Goal: Use online tool/utility: Utilize a website feature to perform a specific function

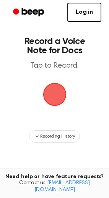
click at [59, 94] on span "button" at bounding box center [54, 94] width 43 height 43
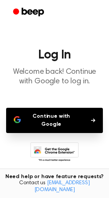
click at [70, 117] on button "Continue with Google" at bounding box center [54, 120] width 97 height 25
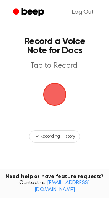
click at [53, 100] on span "button" at bounding box center [54, 94] width 43 height 43
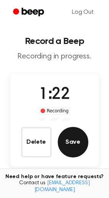
click at [72, 144] on button "Save" at bounding box center [73, 142] width 31 height 31
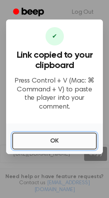
click at [50, 137] on button "OK" at bounding box center [54, 140] width 84 height 17
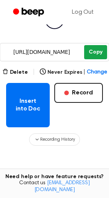
scroll to position [114, 0]
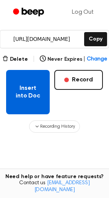
click at [35, 107] on button "Insert into Doc" at bounding box center [27, 92] width 43 height 44
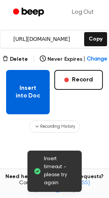
click at [31, 100] on button "Insert into Doc" at bounding box center [27, 92] width 43 height 44
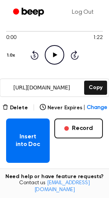
scroll to position [62, 0]
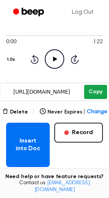
click at [97, 95] on button "Copy" at bounding box center [95, 92] width 23 height 14
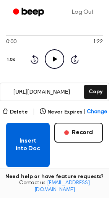
click at [35, 129] on button "Insert into Doc" at bounding box center [27, 144] width 43 height 44
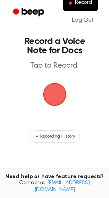
click at [55, 99] on span "button" at bounding box center [54, 94] width 39 height 39
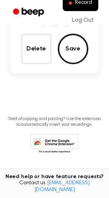
scroll to position [96, 0]
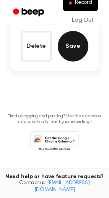
click at [76, 51] on button "Save" at bounding box center [73, 46] width 31 height 31
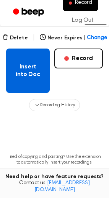
scroll to position [136, 0]
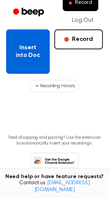
click at [27, 68] on button "Insert into Doc" at bounding box center [27, 51] width 43 height 44
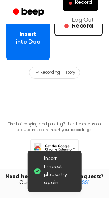
scroll to position [176, 0]
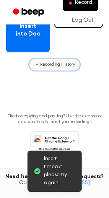
click at [70, 66] on span "Recording History" at bounding box center [57, 64] width 34 height 7
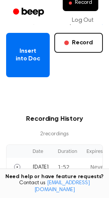
scroll to position [153, 0]
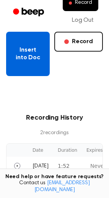
click at [40, 56] on button "Insert into Doc" at bounding box center [27, 54] width 43 height 44
click at [32, 60] on button "Insert into Doc" at bounding box center [27, 54] width 43 height 44
